Goal: Task Accomplishment & Management: Manage account settings

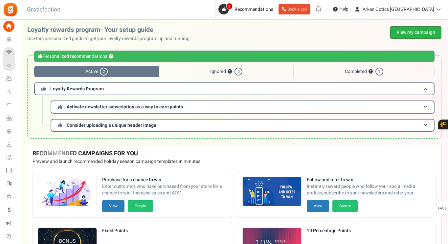
click at [407, 32] on link "View my campaign" at bounding box center [415, 32] width 51 height 12
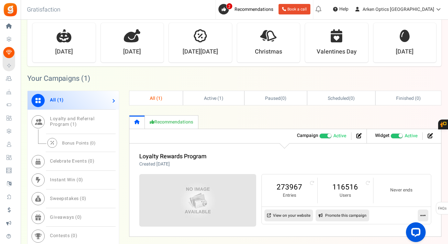
scroll to position [306, 0]
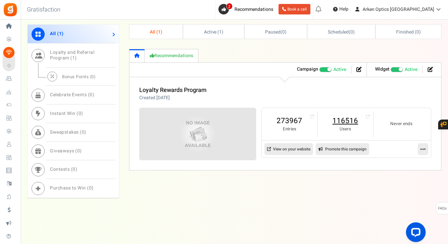
click at [340, 118] on link "116516" at bounding box center [345, 121] width 42 height 11
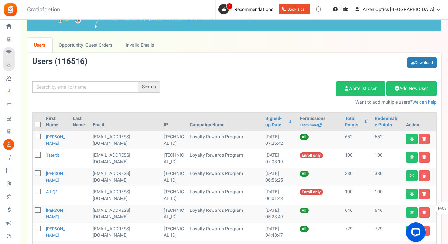
scroll to position [33, 0]
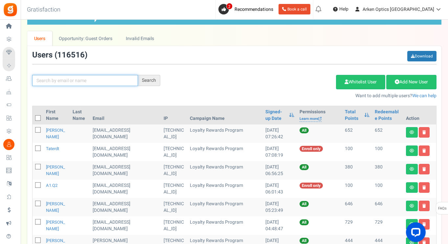
click at [102, 82] on input "text" at bounding box center [85, 80] width 106 height 11
paste input "[EMAIL_ADDRESS][DOMAIN_NAME]"
type input "[EMAIL_ADDRESS][DOMAIN_NAME]"
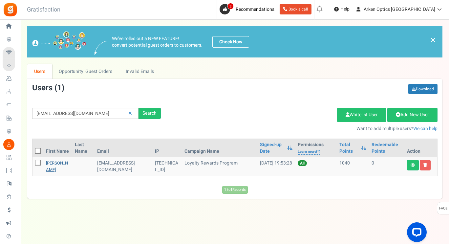
click at [52, 167] on link "[PERSON_NAME]" at bounding box center [57, 166] width 22 height 13
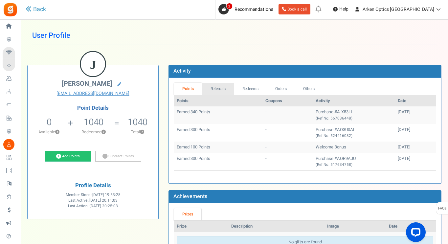
click at [215, 86] on link "Referrals" at bounding box center [218, 89] width 32 height 12
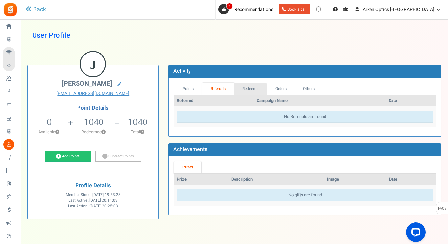
click at [244, 89] on link "Redeems" at bounding box center [250, 89] width 33 height 12
